Goal: Task Accomplishment & Management: Manage account settings

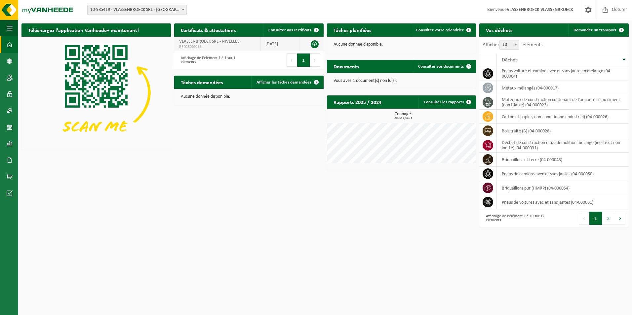
click at [314, 43] on link at bounding box center [314, 44] width 8 height 8
click at [9, 111] on span at bounding box center [10, 110] width 6 height 17
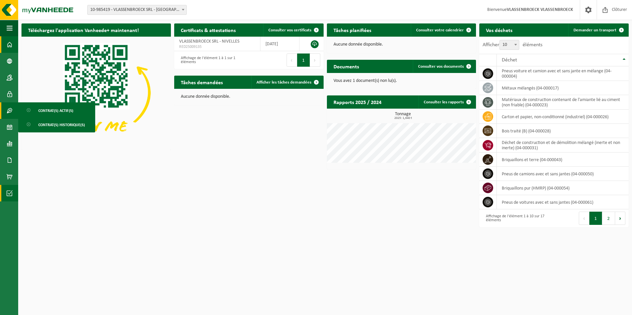
click at [9, 189] on span at bounding box center [10, 193] width 6 height 17
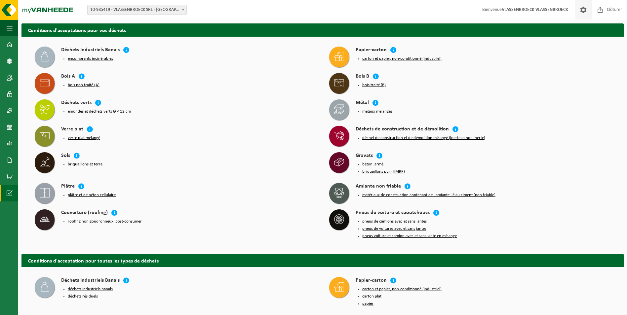
click at [588, 12] on link at bounding box center [582, 9] width 17 height 19
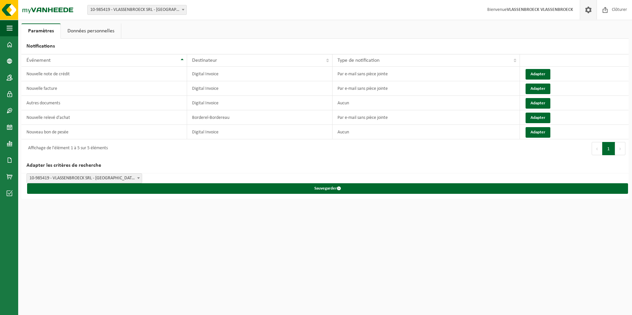
click at [96, 29] on link "Données personnelles" at bounding box center [91, 30] width 60 height 15
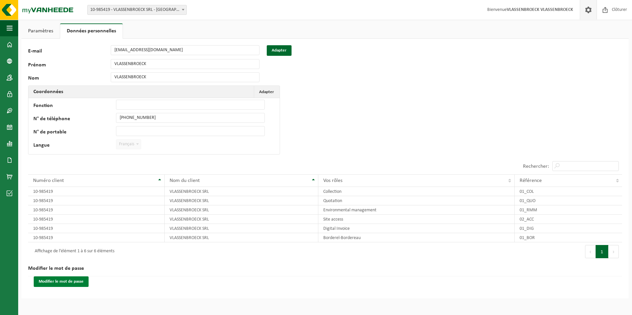
click at [54, 285] on button "Modifier le mot de passe" at bounding box center [61, 281] width 55 height 11
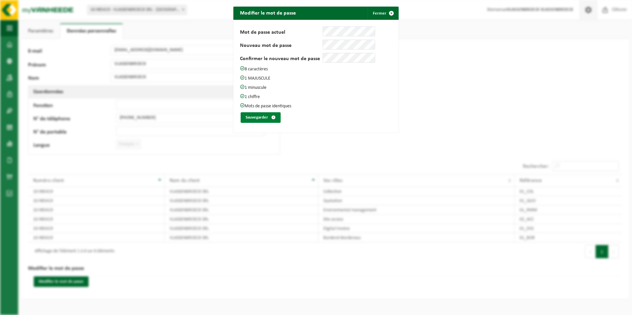
click at [266, 118] on button "Sauvegarder" at bounding box center [260, 117] width 40 height 11
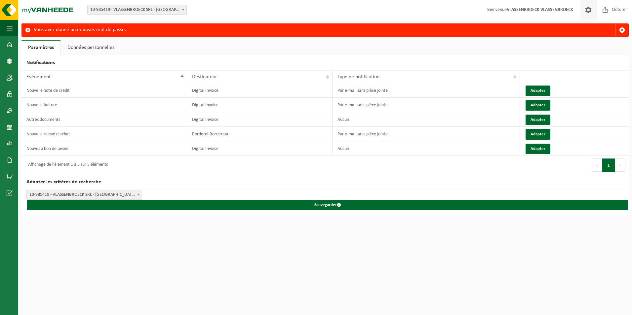
click at [592, 8] on span at bounding box center [588, 9] width 10 height 19
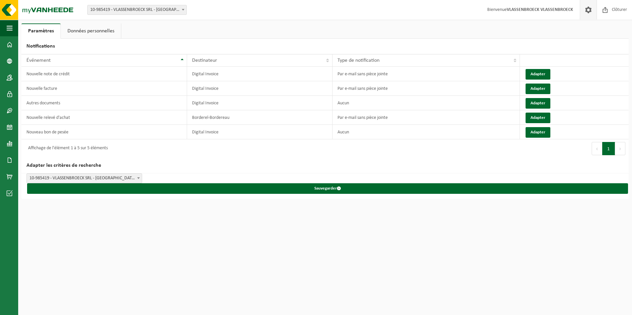
click at [89, 32] on link "Données personnelles" at bounding box center [91, 30] width 60 height 15
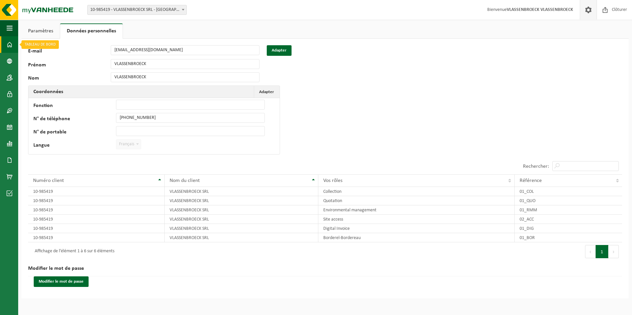
click at [7, 45] on span at bounding box center [10, 44] width 6 height 17
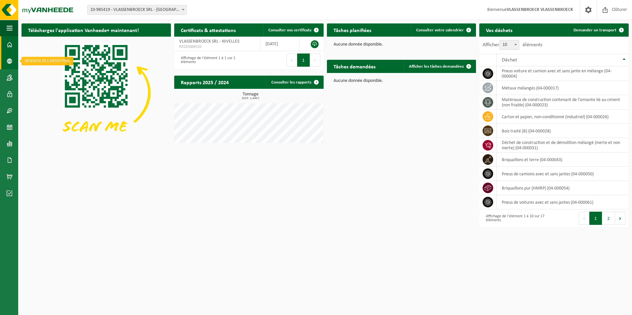
click at [9, 62] on span at bounding box center [10, 61] width 6 height 17
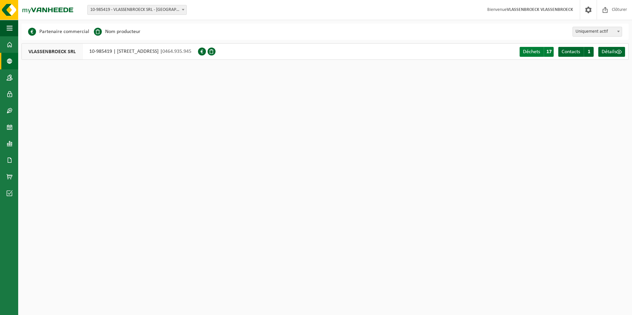
click at [549, 51] on span "17" at bounding box center [548, 52] width 10 height 10
click at [9, 80] on span at bounding box center [10, 77] width 6 height 17
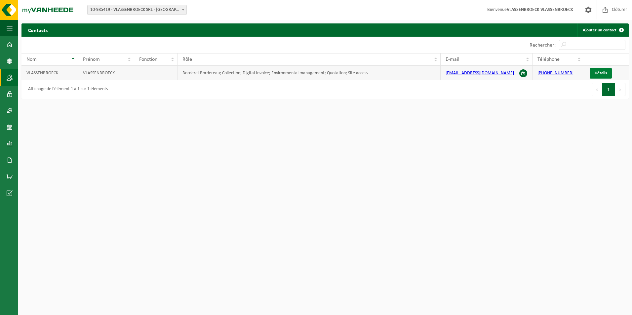
click at [602, 73] on span "Détails" at bounding box center [600, 73] width 12 height 4
click at [8, 91] on span at bounding box center [10, 94] width 6 height 17
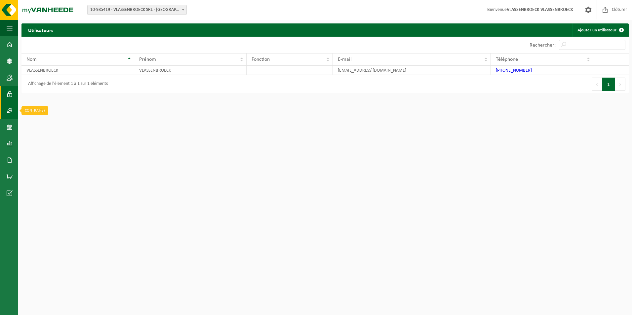
click at [11, 110] on span at bounding box center [10, 110] width 6 height 17
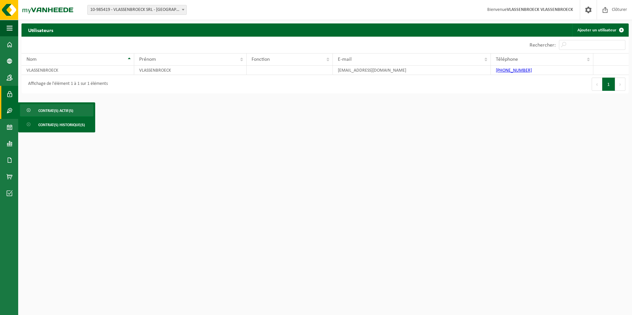
click at [53, 111] on span "Contrat(s) actif(s)" at bounding box center [55, 110] width 35 height 13
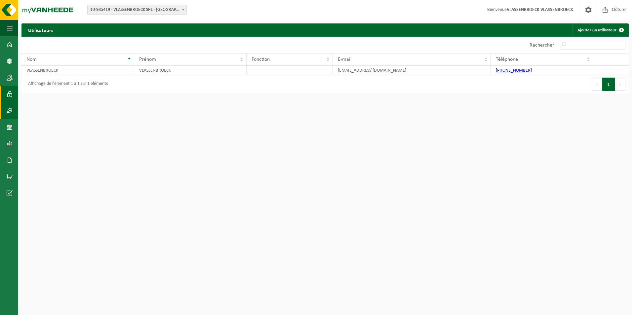
click at [5, 111] on link "Contrat(s)" at bounding box center [9, 110] width 18 height 17
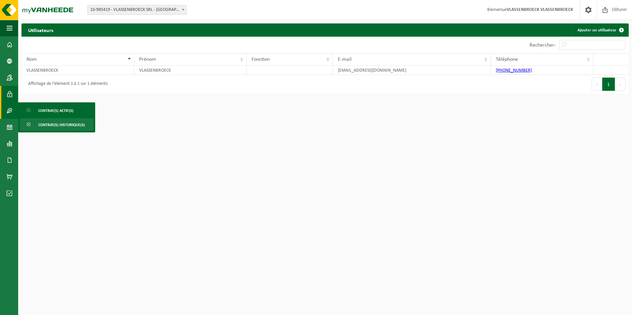
click at [52, 126] on span "Contrat(s) historique(s)" at bounding box center [61, 125] width 47 height 13
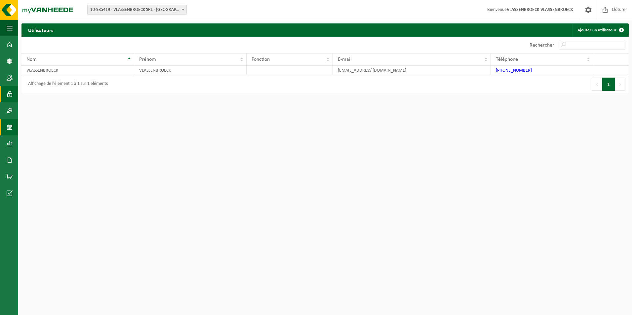
click at [9, 128] on span at bounding box center [10, 127] width 6 height 17
click at [10, 141] on span at bounding box center [10, 143] width 6 height 17
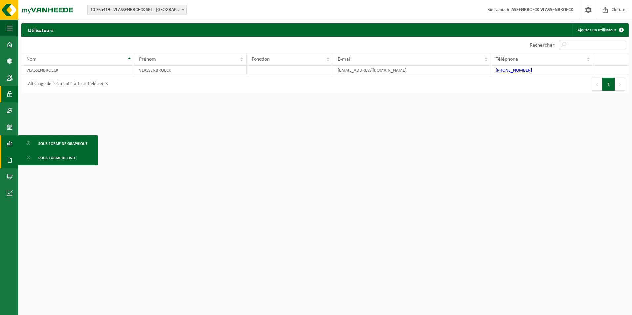
click at [9, 160] on span at bounding box center [10, 160] width 6 height 17
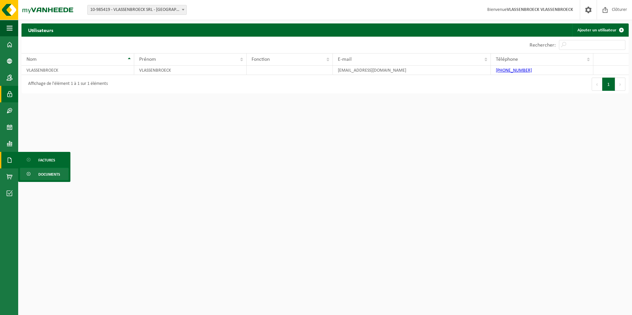
click at [52, 171] on span "Documents" at bounding box center [49, 174] width 22 height 13
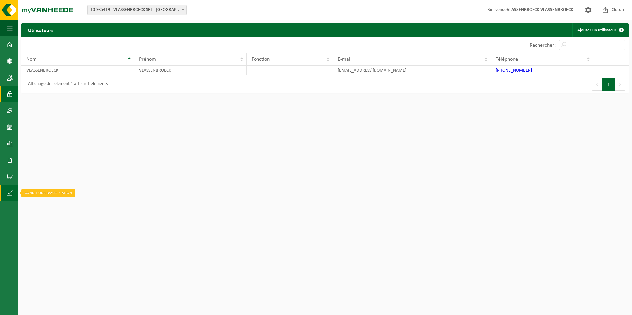
click at [8, 192] on span at bounding box center [10, 193] width 6 height 17
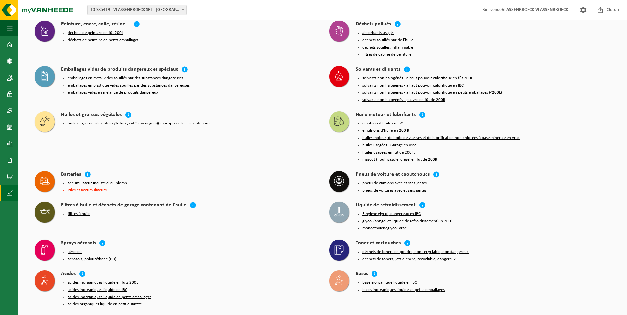
scroll to position [704, 0]
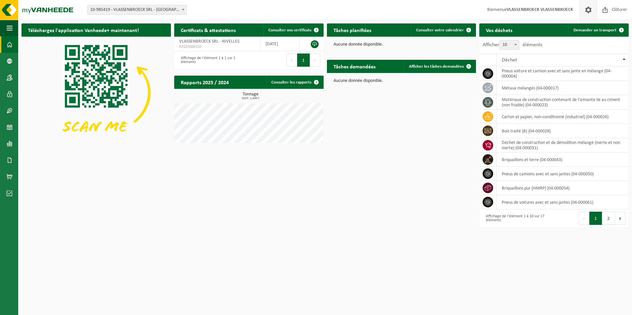
click at [584, 9] on span at bounding box center [588, 9] width 10 height 19
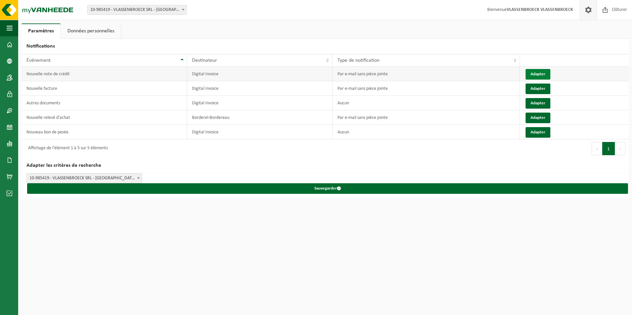
click at [535, 71] on button "Adapter" at bounding box center [537, 74] width 25 height 11
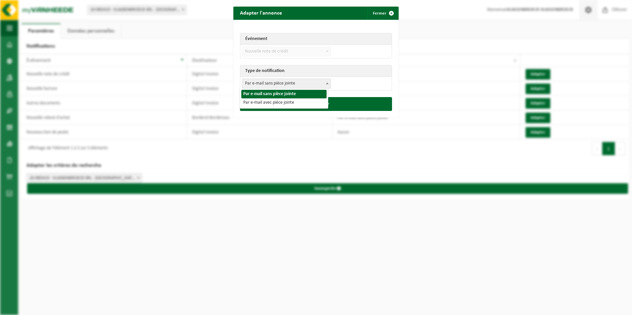
click at [324, 83] on span at bounding box center [327, 83] width 7 height 9
select select "3"
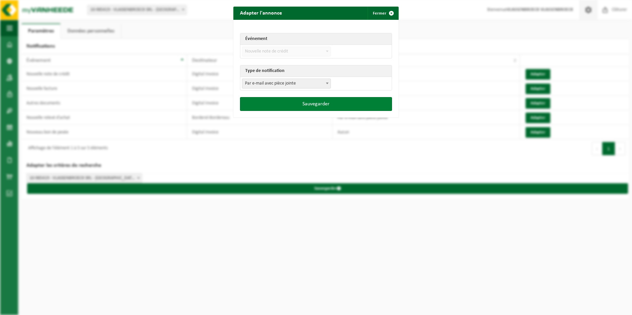
click at [321, 100] on button "Sauvegarder" at bounding box center [316, 104] width 152 height 14
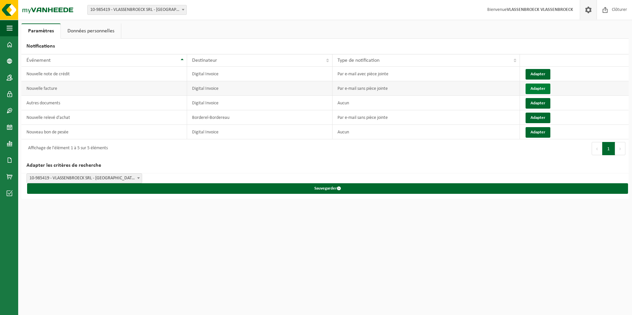
click at [536, 88] on button "Adapter" at bounding box center [537, 89] width 25 height 11
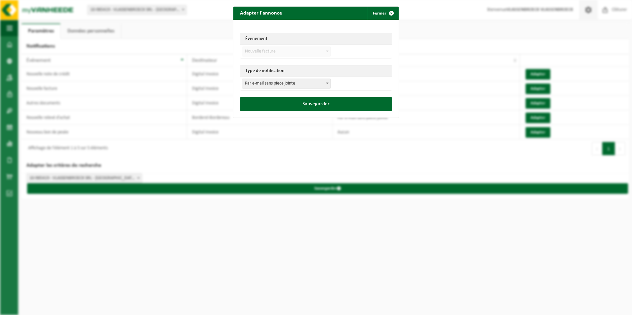
click at [325, 85] on span at bounding box center [327, 83] width 7 height 9
select select "3"
click at [305, 101] on button "Sauvegarder" at bounding box center [316, 104] width 152 height 14
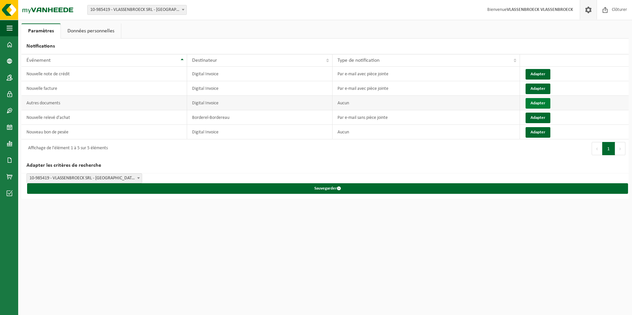
click at [540, 99] on button "Adapter" at bounding box center [537, 103] width 25 height 11
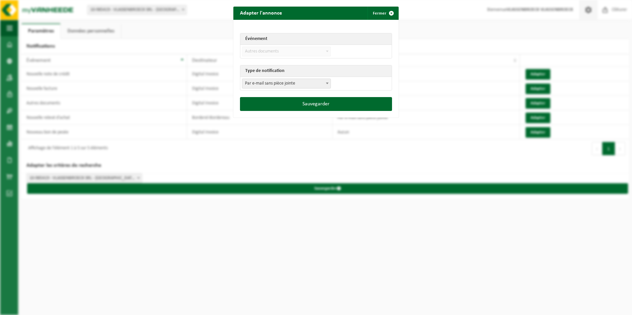
click at [324, 83] on span at bounding box center [327, 83] width 7 height 9
select select "3"
click at [310, 102] on button "Sauvegarder" at bounding box center [316, 104] width 152 height 14
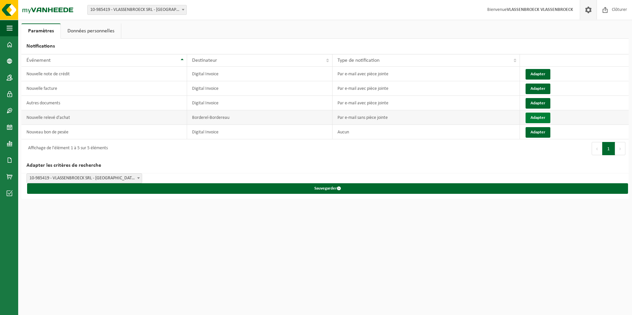
click at [537, 114] on button "Adapter" at bounding box center [537, 118] width 25 height 11
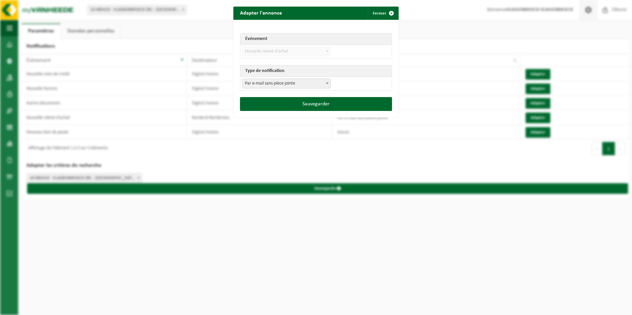
click at [321, 83] on span "Par e-mail sans pièce jointe" at bounding box center [286, 83] width 88 height 9
select select "3"
click at [294, 100] on button "Sauvegarder" at bounding box center [316, 104] width 152 height 14
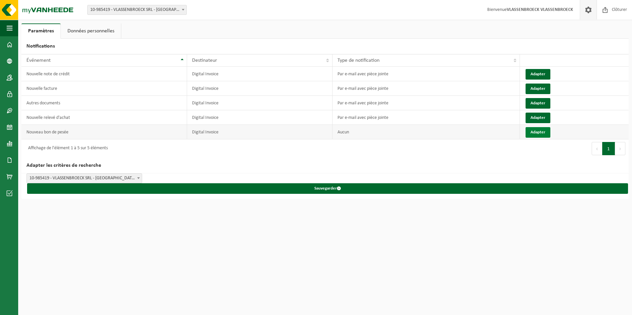
click at [537, 130] on button "Adapter" at bounding box center [537, 132] width 25 height 11
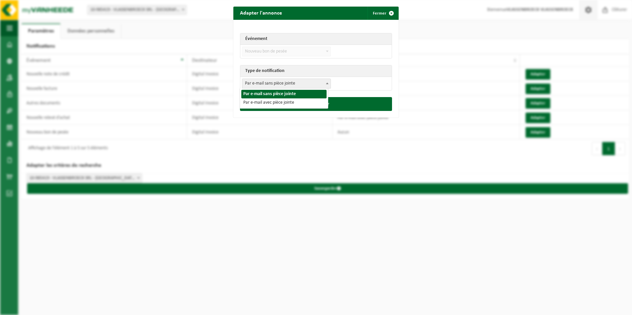
click at [324, 86] on span at bounding box center [327, 83] width 7 height 9
select select "3"
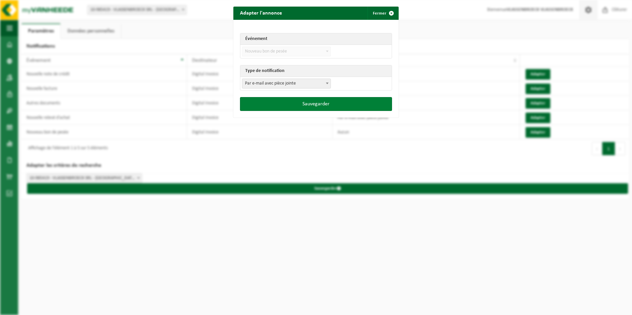
click at [298, 103] on button "Sauvegarder" at bounding box center [316, 104] width 152 height 14
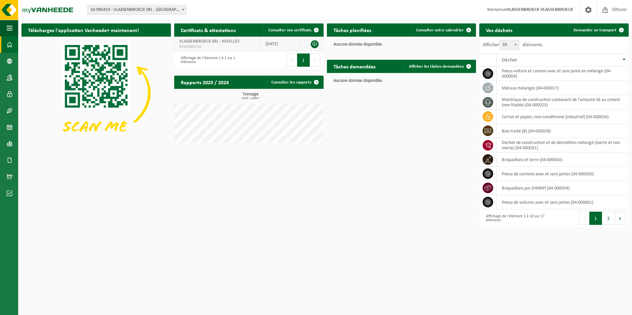
click at [313, 45] on link at bounding box center [314, 44] width 8 height 8
